Goal: Find specific page/section: Find specific page/section

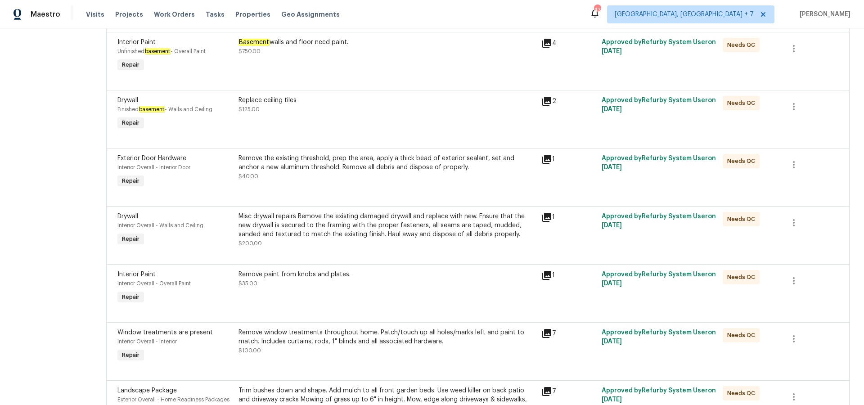
scroll to position [812, 0]
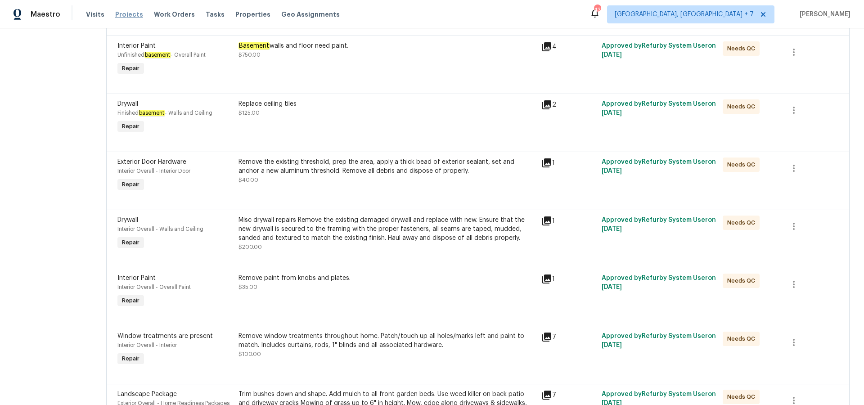
click at [131, 13] on span "Projects" at bounding box center [129, 14] width 28 height 9
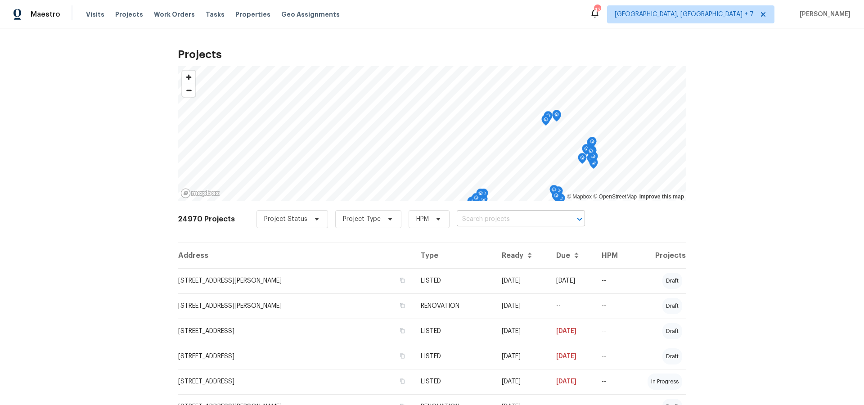
click at [467, 223] on input "text" at bounding box center [508, 219] width 103 height 14
type input "2381"
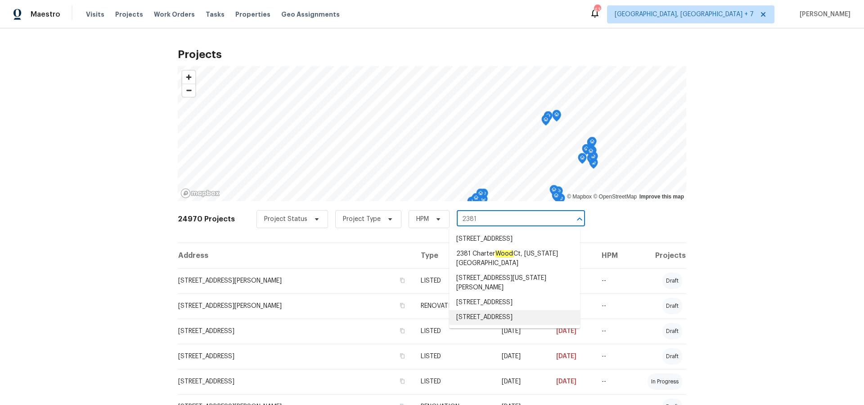
click at [476, 312] on li "[STREET_ADDRESS]" at bounding box center [514, 317] width 131 height 15
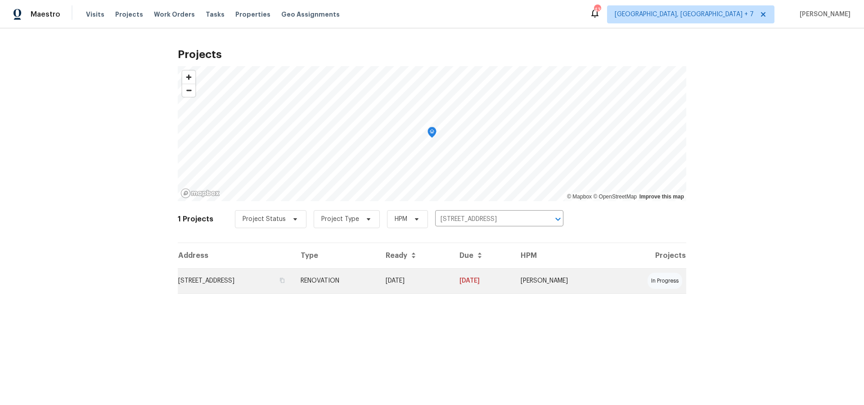
click at [270, 279] on td "[STREET_ADDRESS]" at bounding box center [236, 280] width 116 height 25
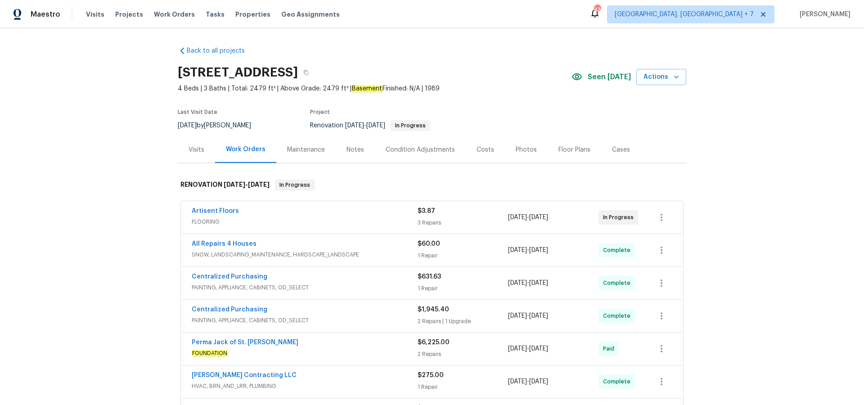
click at [519, 149] on div "Photos" at bounding box center [526, 149] width 21 height 9
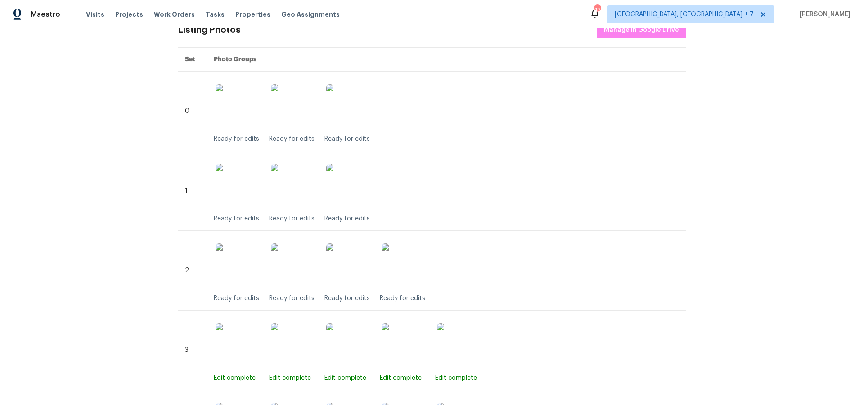
scroll to position [343, 0]
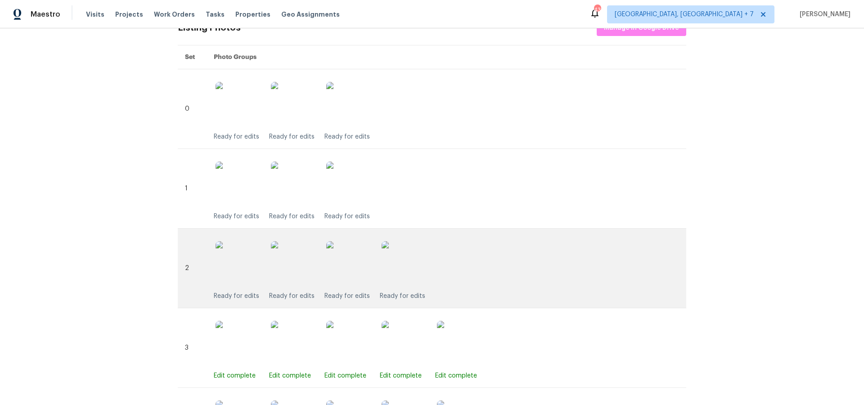
click at [285, 259] on img at bounding box center [293, 263] width 45 height 45
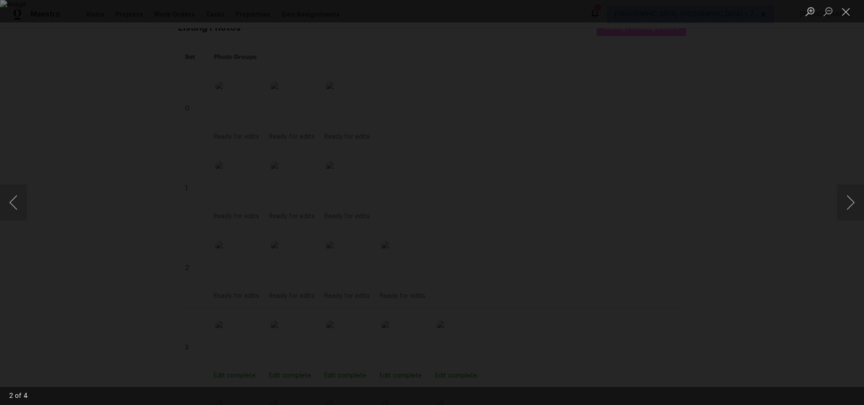
click at [468, 231] on img "Lightbox" at bounding box center [432, 202] width 864 height 405
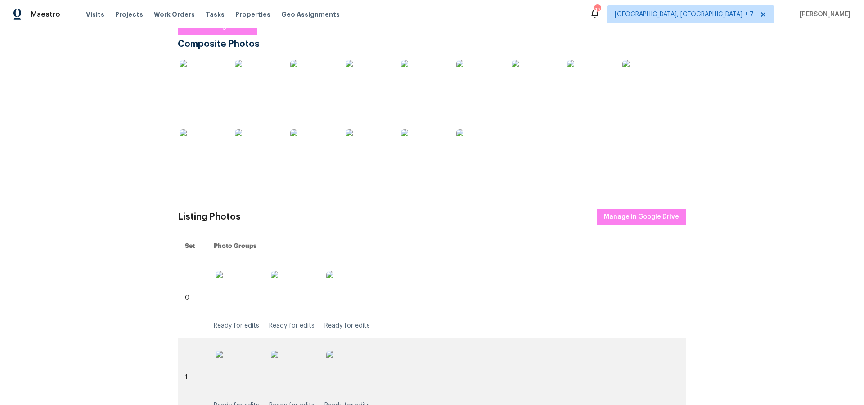
scroll to position [0, 0]
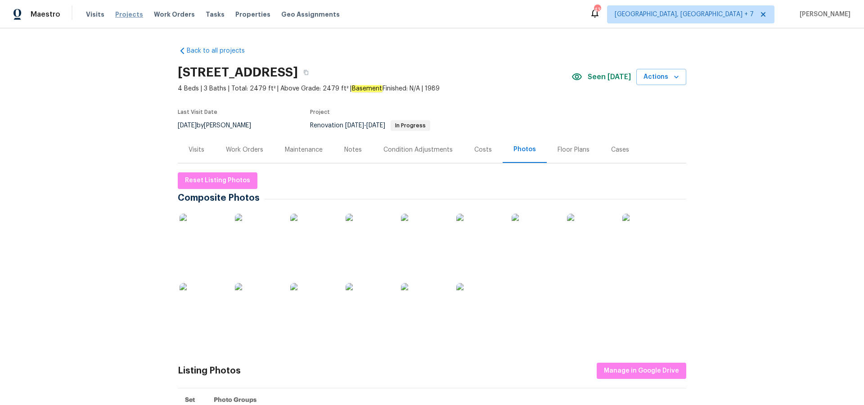
click at [132, 14] on span "Projects" at bounding box center [129, 14] width 28 height 9
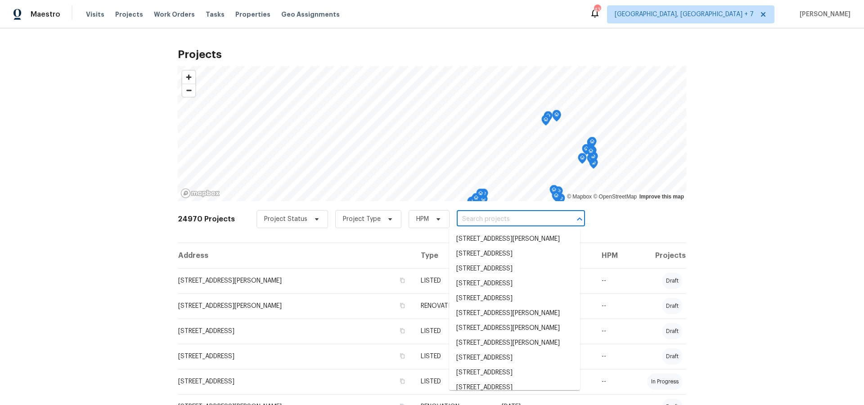
click at [488, 220] on input "text" at bounding box center [508, 219] width 103 height 14
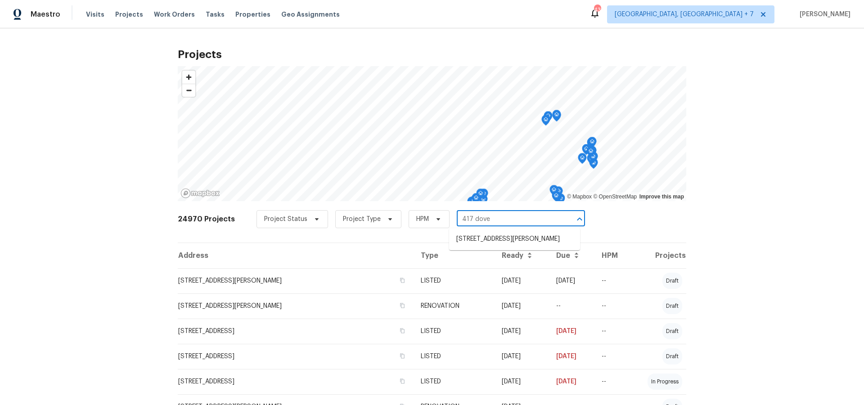
type input "417 dove"
click at [525, 239] on li "[STREET_ADDRESS][PERSON_NAME]" at bounding box center [514, 239] width 131 height 15
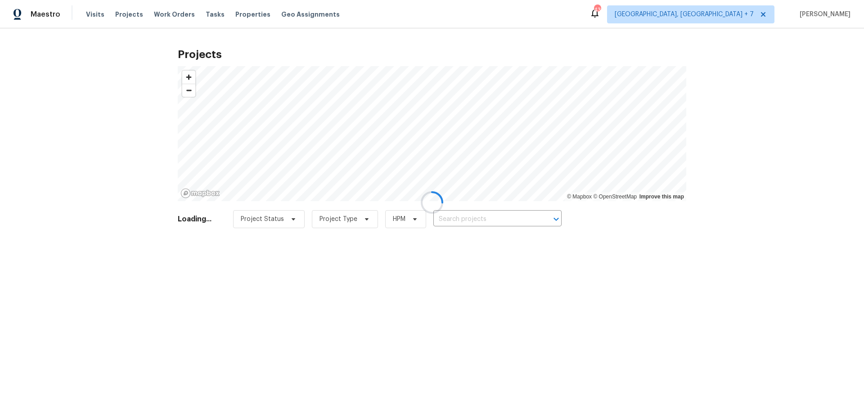
type input "[STREET_ADDRESS][PERSON_NAME]"
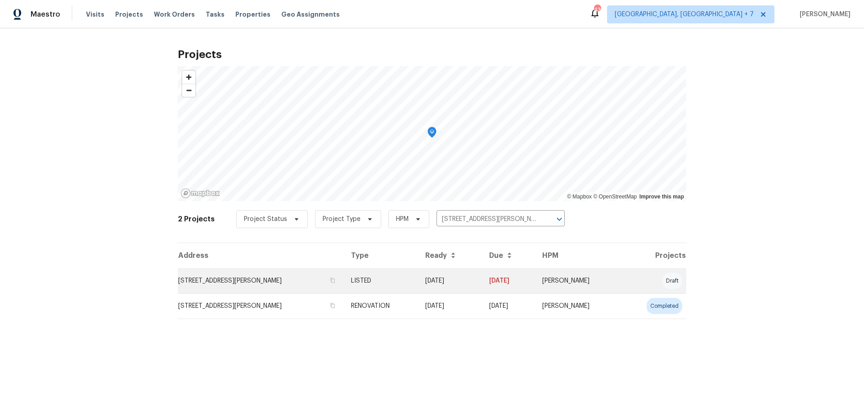
click at [243, 279] on td "[STREET_ADDRESS][PERSON_NAME]" at bounding box center [261, 280] width 166 height 25
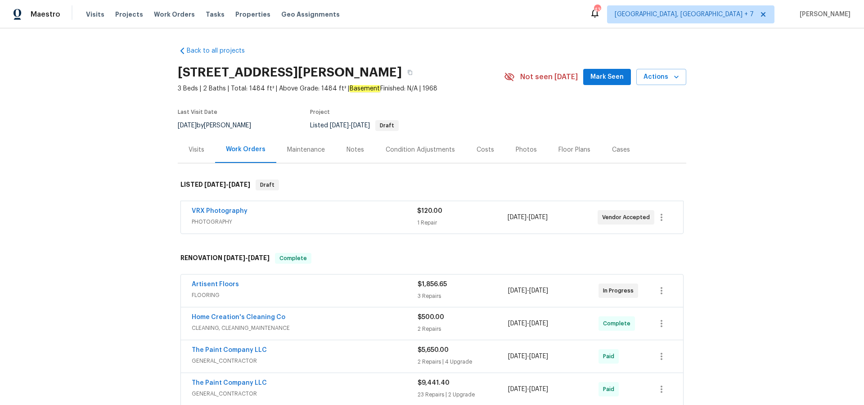
click at [199, 153] on div "Visits" at bounding box center [197, 149] width 16 height 9
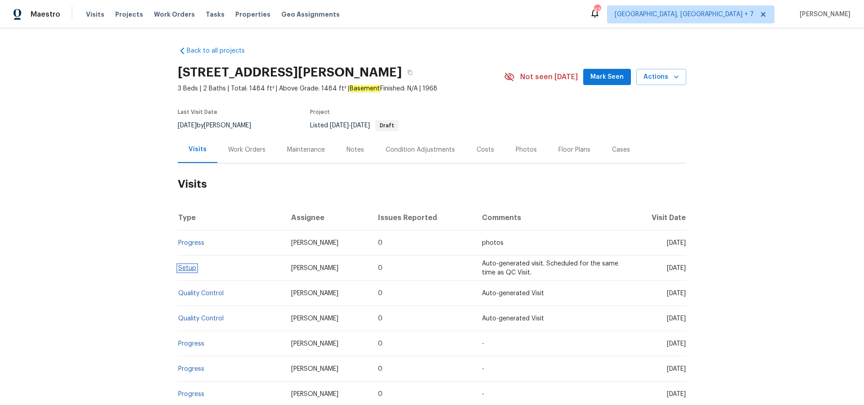
click at [192, 268] on link "Setup" at bounding box center [187, 268] width 18 height 6
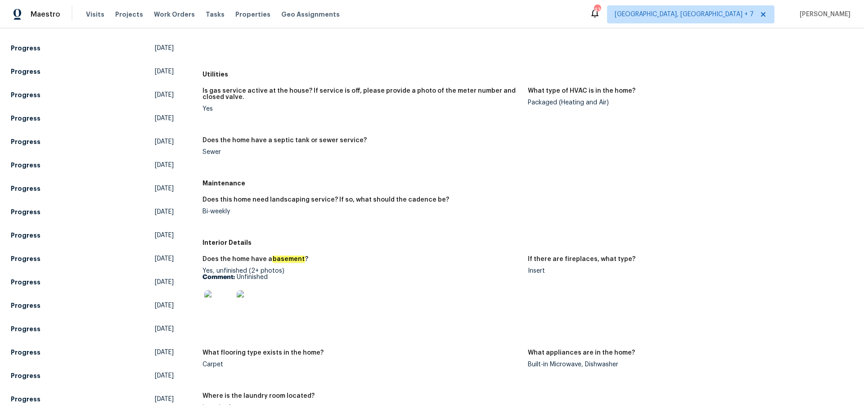
scroll to position [173, 0]
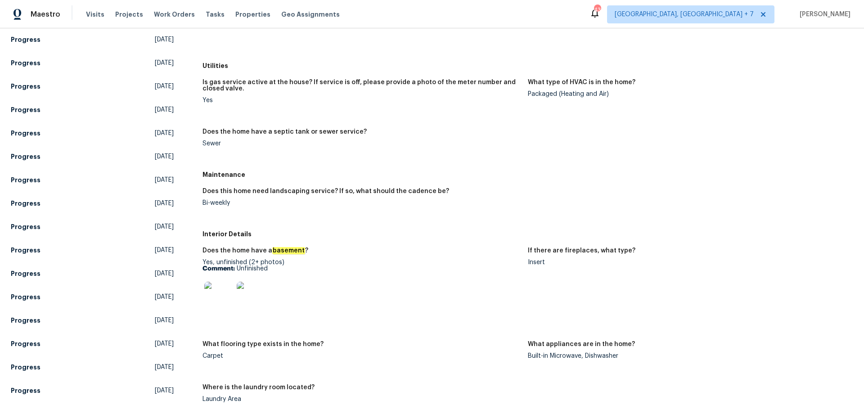
click at [224, 301] on img at bounding box center [218, 296] width 29 height 29
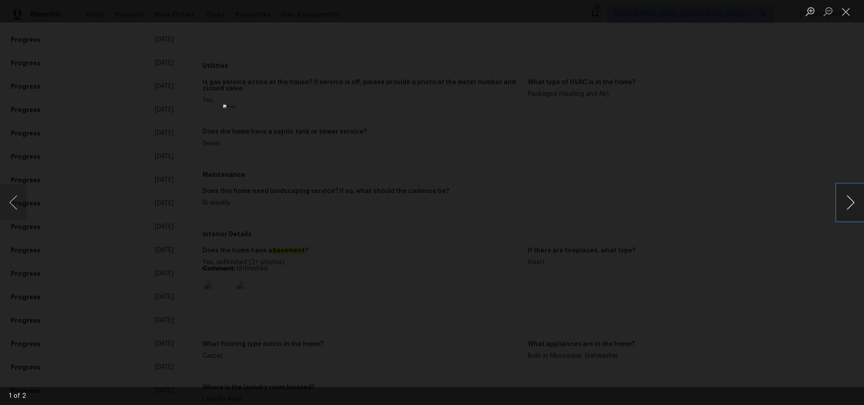
click at [847, 204] on button "Next image" at bounding box center [850, 202] width 27 height 36
